Goal: Task Accomplishment & Management: Complete application form

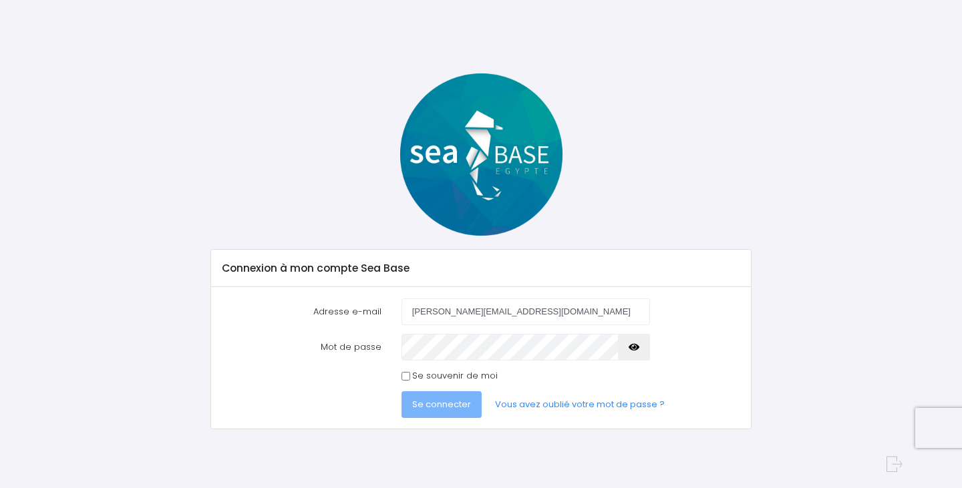
click at [843, 65] on div "Notre plateforme de réservation n'est pas compatible avec votre appareil. Veuil…" at bounding box center [481, 221] width 962 height 442
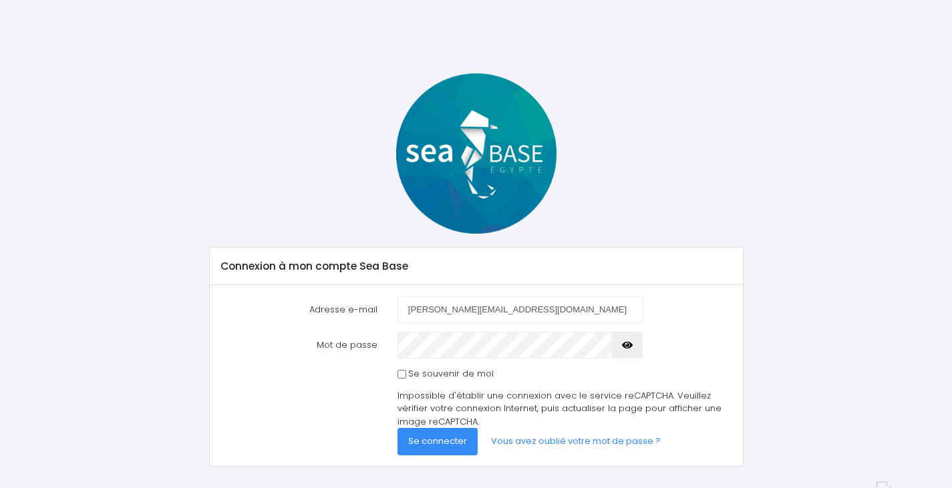
click at [400, 378] on input "Se souvenir de moi" at bounding box center [402, 374] width 9 height 9
checkbox input "true"
click at [462, 444] on span "Se connecter" at bounding box center [437, 441] width 59 height 13
